Goal: Information Seeking & Learning: Learn about a topic

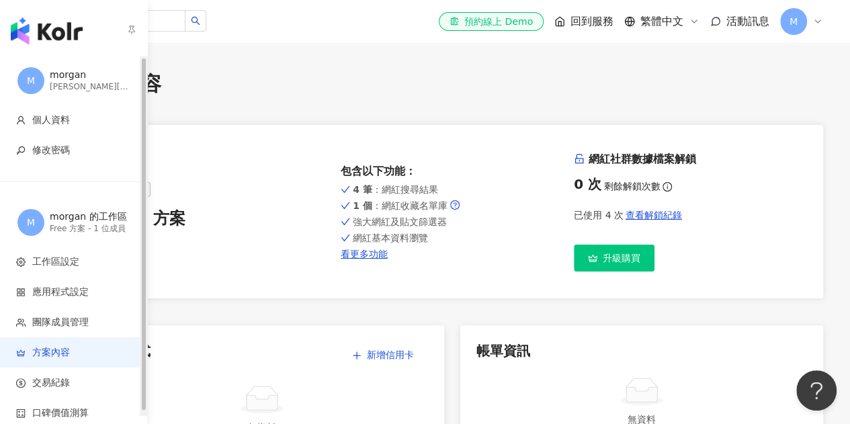
click at [55, 30] on img "button" at bounding box center [47, 30] width 72 height 27
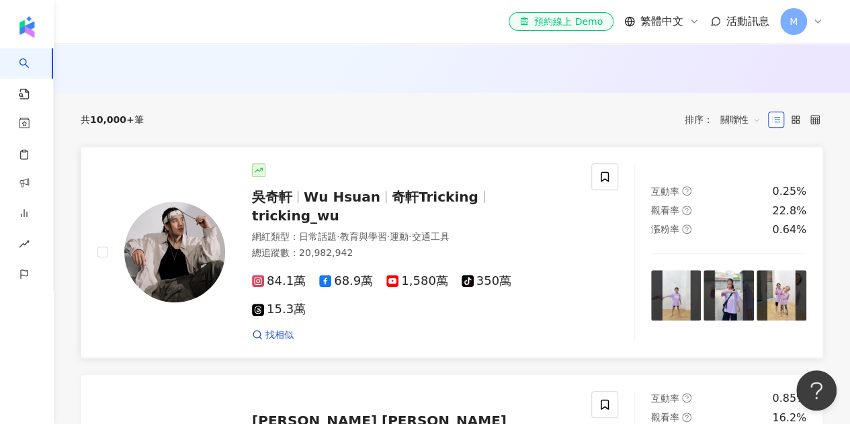
scroll to position [363, 0]
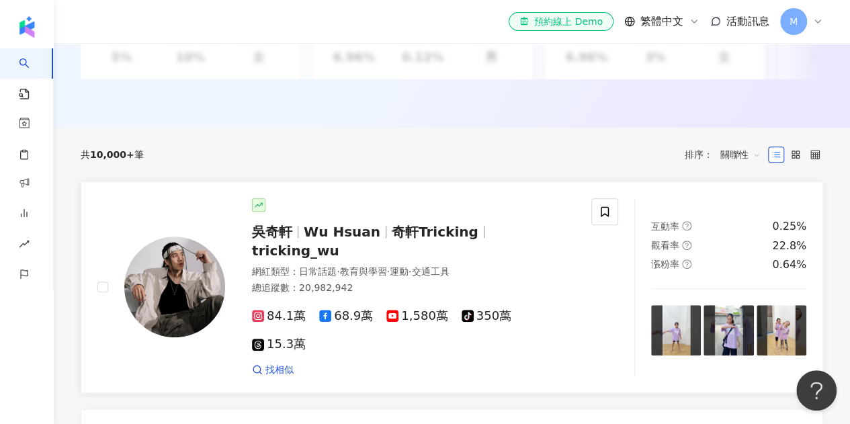
click at [339, 239] on span "Wu Hsuan" at bounding box center [342, 232] width 77 height 16
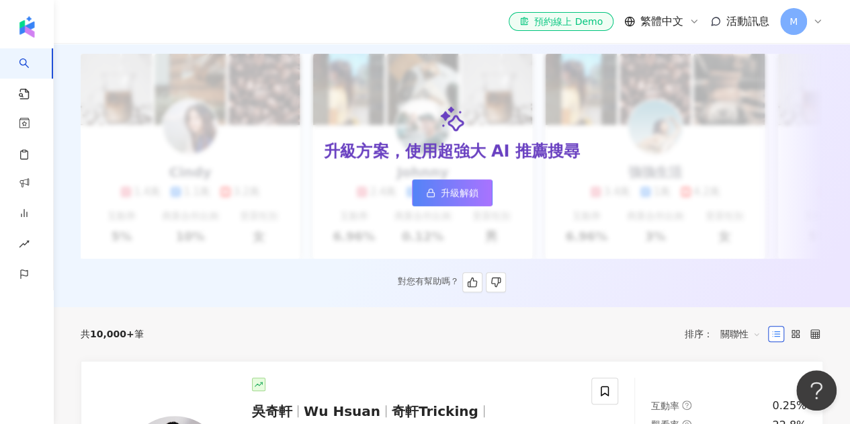
scroll to position [0, 0]
